Goal: Task Accomplishment & Management: Complete application form

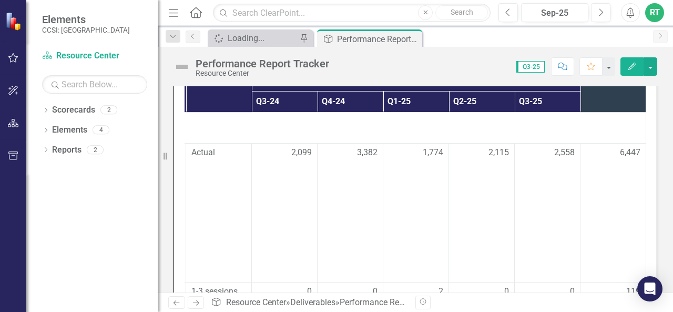
scroll to position [0, 211]
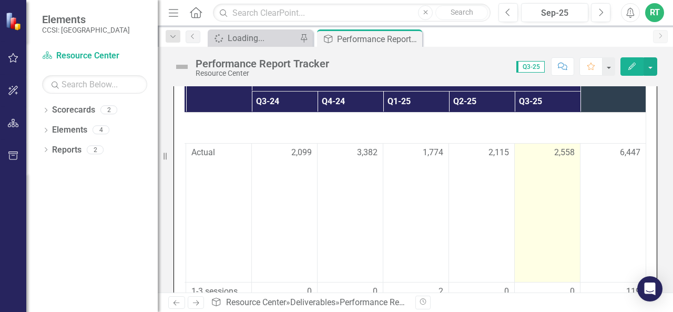
click at [554, 148] on span "2,558" at bounding box center [564, 153] width 21 height 12
click at [537, 150] on div "2,558" at bounding box center [547, 153] width 55 height 12
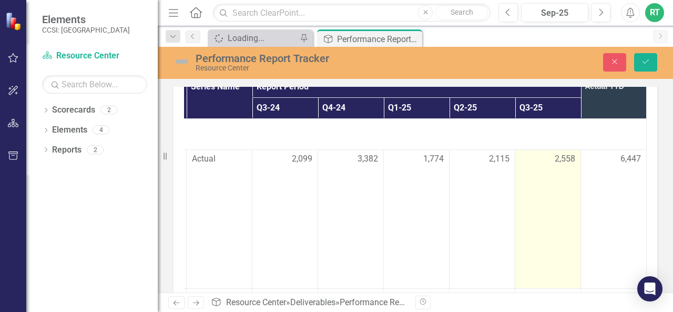
scroll to position [307, 0]
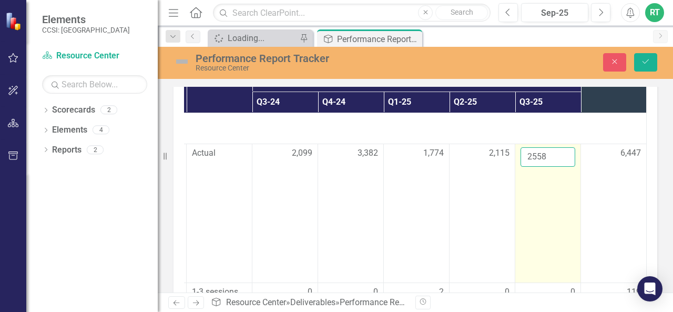
click at [521, 155] on input "2558" at bounding box center [548, 156] width 55 height 19
click at [521, 158] on input "4558" at bounding box center [548, 156] width 55 height 19
type input "4558"
click at [546, 182] on td "4558" at bounding box center [548, 213] width 66 height 139
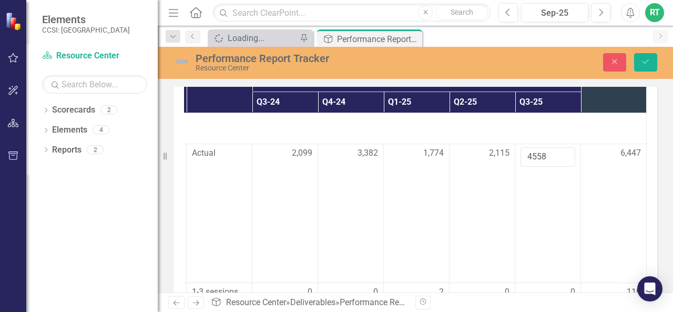
click at [581, 187] on td "6,447" at bounding box center [614, 213] width 66 height 139
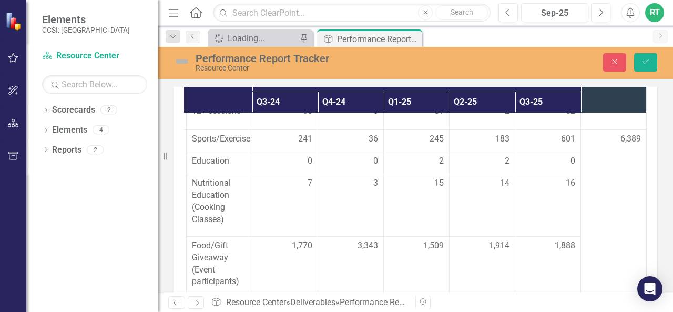
scroll to position [308, 210]
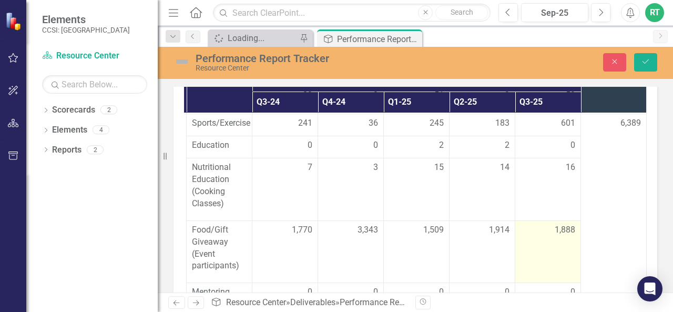
click at [555, 225] on span "1,888" at bounding box center [565, 230] width 21 height 12
click at [521, 232] on input "1888" at bounding box center [548, 233] width 55 height 19
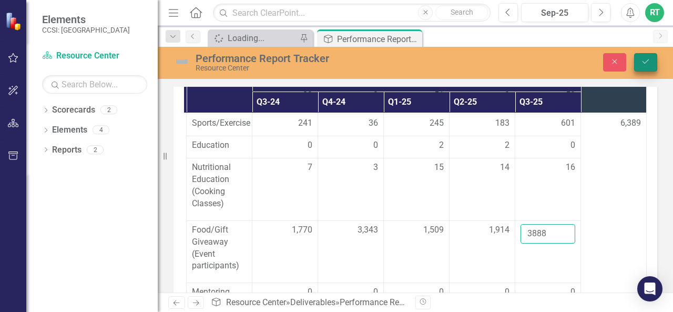
type input "3888"
click at [644, 64] on icon "Save" at bounding box center [645, 61] width 9 height 7
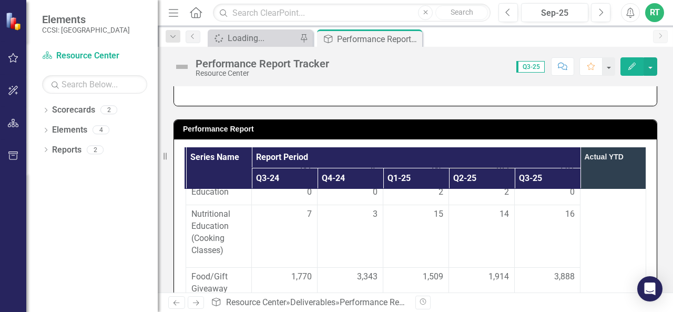
scroll to position [359, 200]
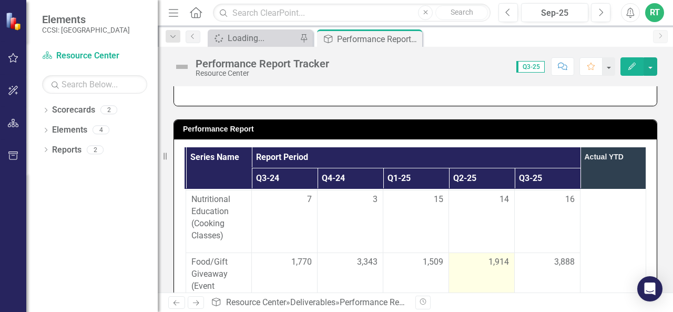
click at [460, 256] on div "1,914" at bounding box center [481, 262] width 55 height 12
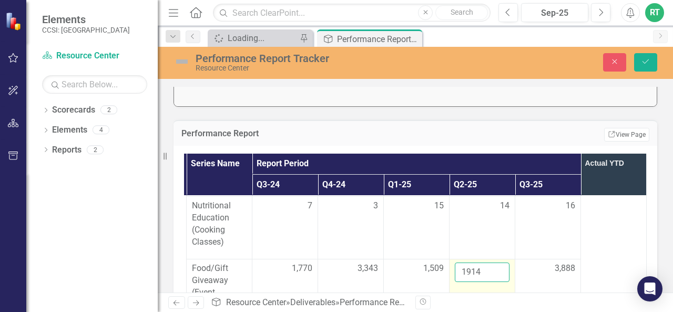
click at [477, 262] on input "1914" at bounding box center [482, 271] width 55 height 19
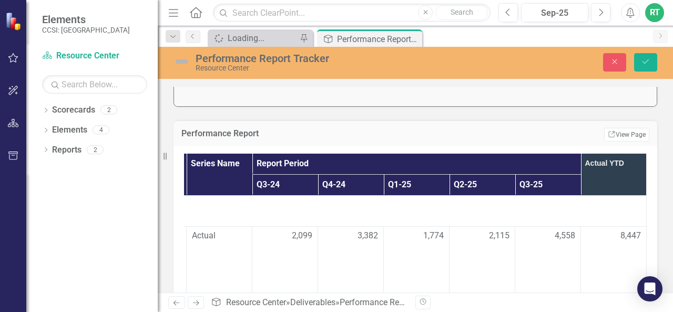
scroll to position [177, 0]
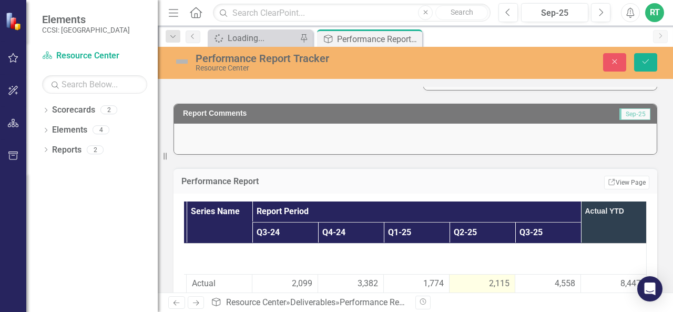
type input "1964"
click at [500, 282] on span "2,115" at bounding box center [499, 284] width 21 height 12
click at [471, 284] on input "2115" at bounding box center [482, 287] width 55 height 19
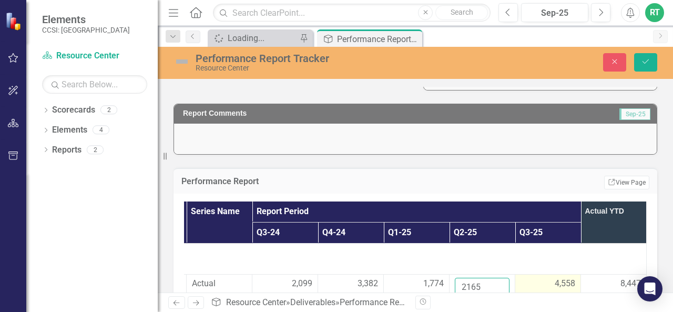
type input "2165"
click at [555, 281] on span "4,558" at bounding box center [565, 284] width 21 height 12
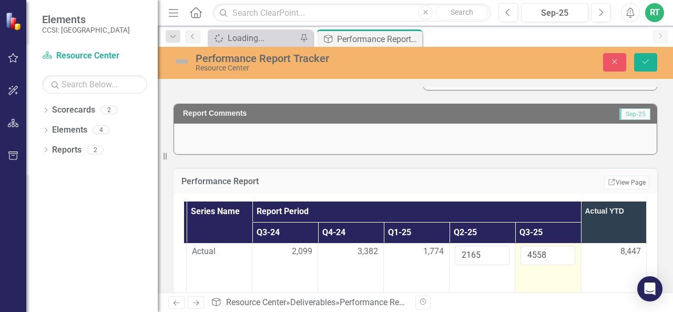
scroll to position [32, 209]
click at [531, 254] on input "4558" at bounding box center [548, 255] width 55 height 19
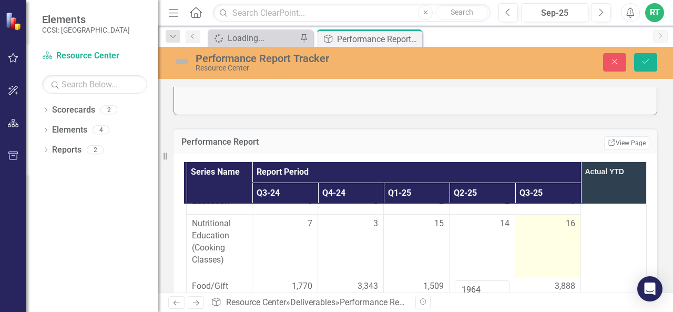
scroll to position [359, 209]
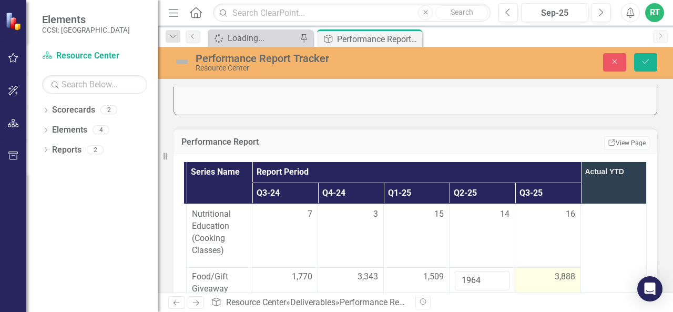
type input "4618"
click at [555, 271] on span "3,888" at bounding box center [565, 277] width 21 height 12
click at [531, 271] on input "3888" at bounding box center [548, 280] width 55 height 19
type input "3948"
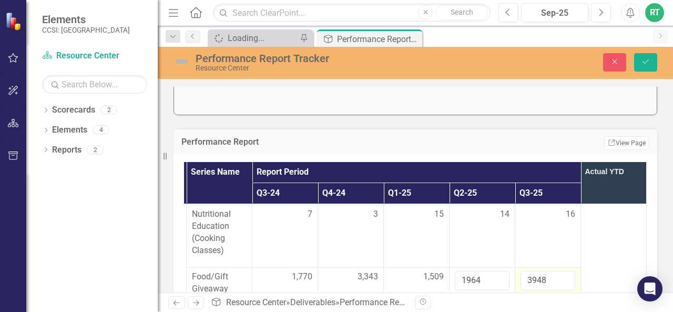
click at [566, 267] on td "3948" at bounding box center [548, 298] width 66 height 62
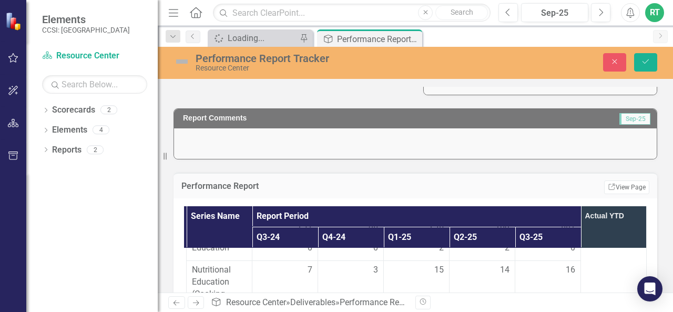
scroll to position [171, 0]
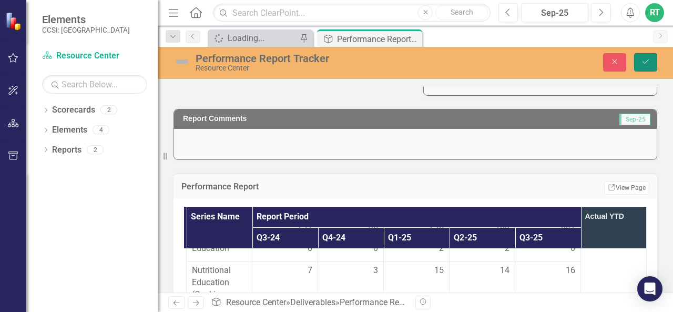
click at [644, 63] on icon "Save" at bounding box center [645, 61] width 9 height 7
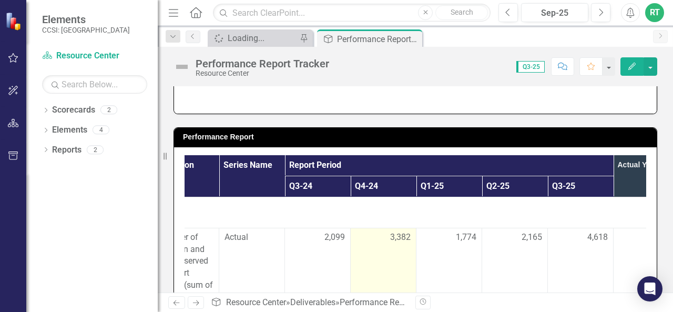
scroll to position [0, 211]
